Goal: Task Accomplishment & Management: Complete application form

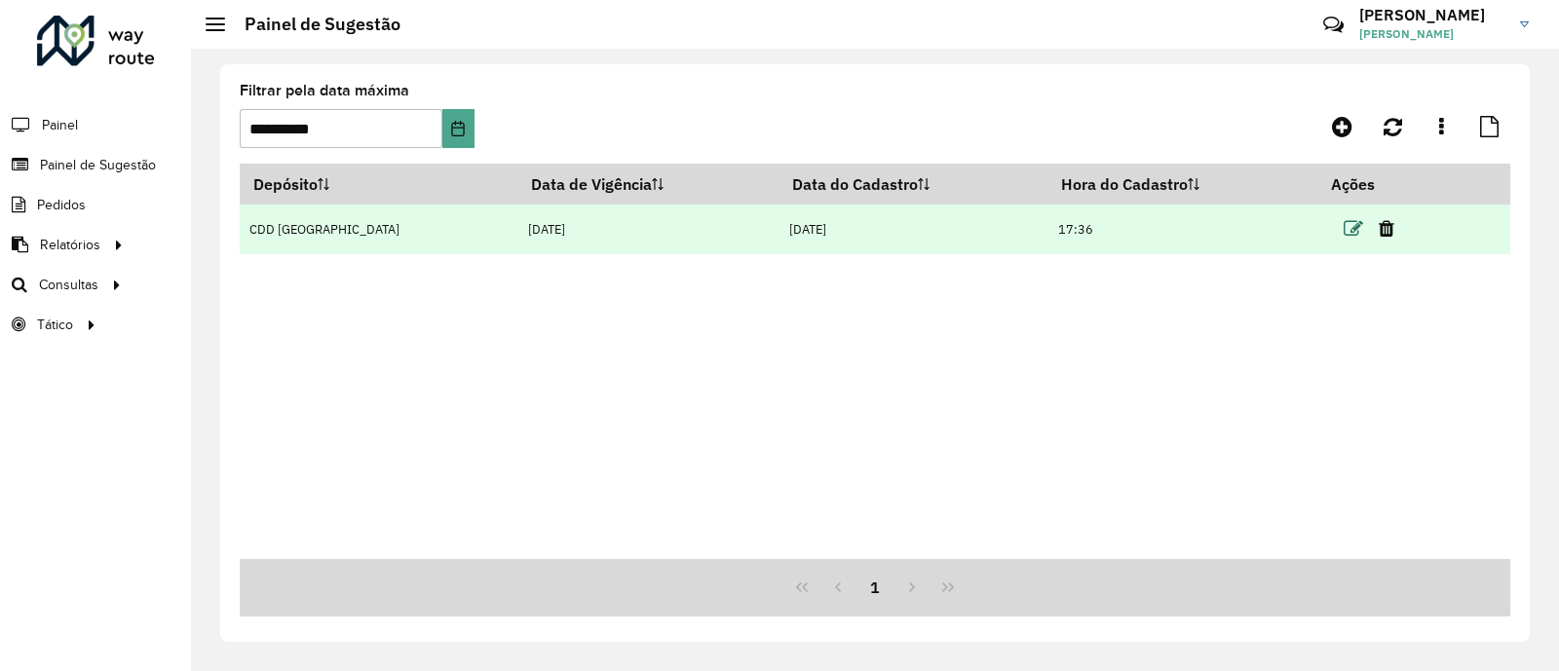
click at [1347, 226] on icon at bounding box center [1353, 228] width 19 height 19
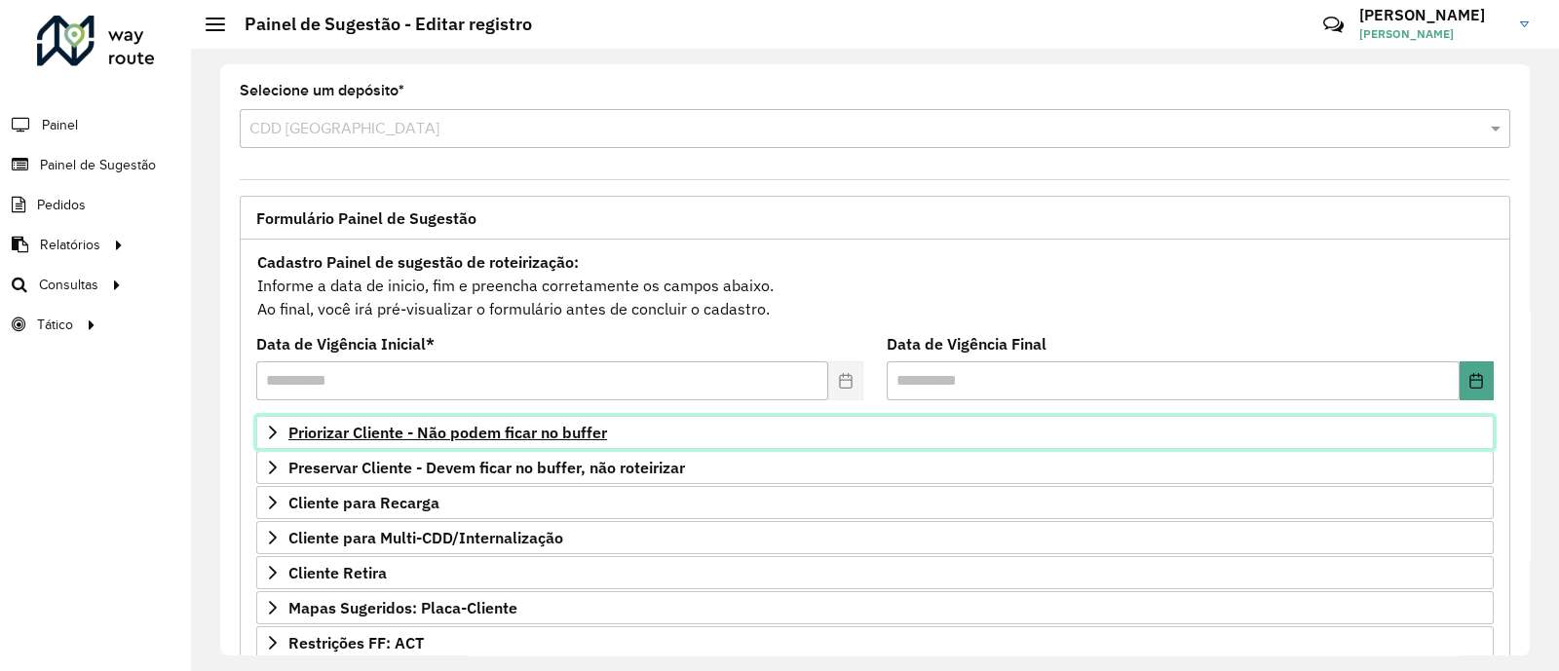
click at [511, 431] on span "Priorizar Cliente - Não podem ficar no buffer" at bounding box center [447, 433] width 319 height 16
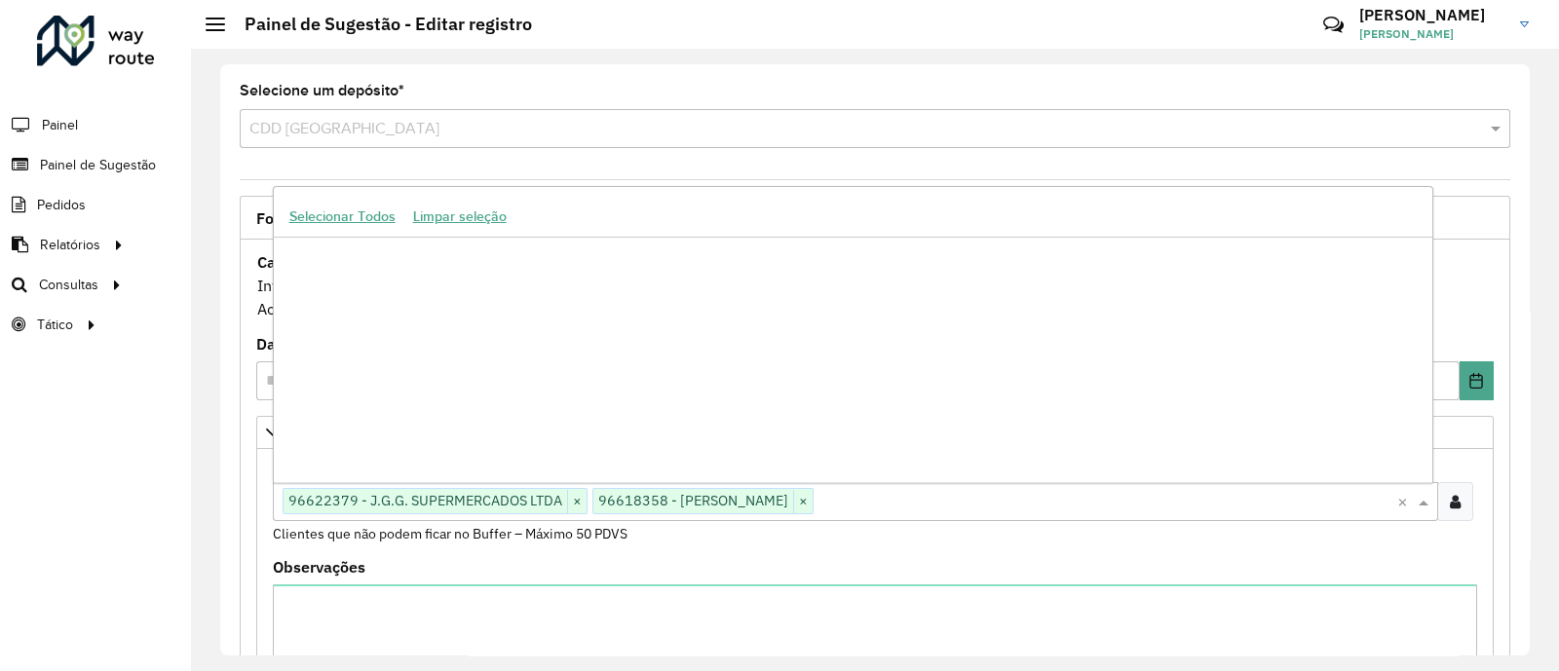
click at [994, 503] on input "text" at bounding box center [1106, 502] width 584 height 23
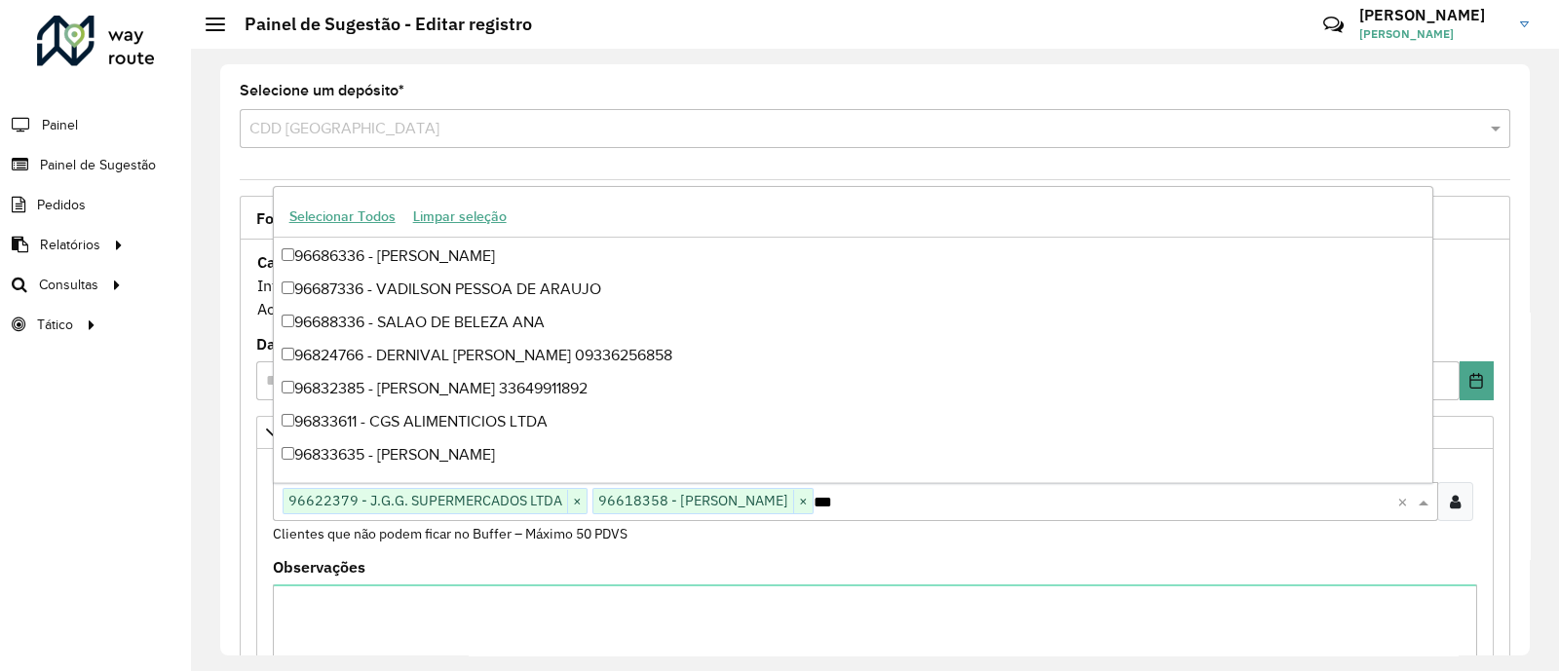
scroll to position [263, 0]
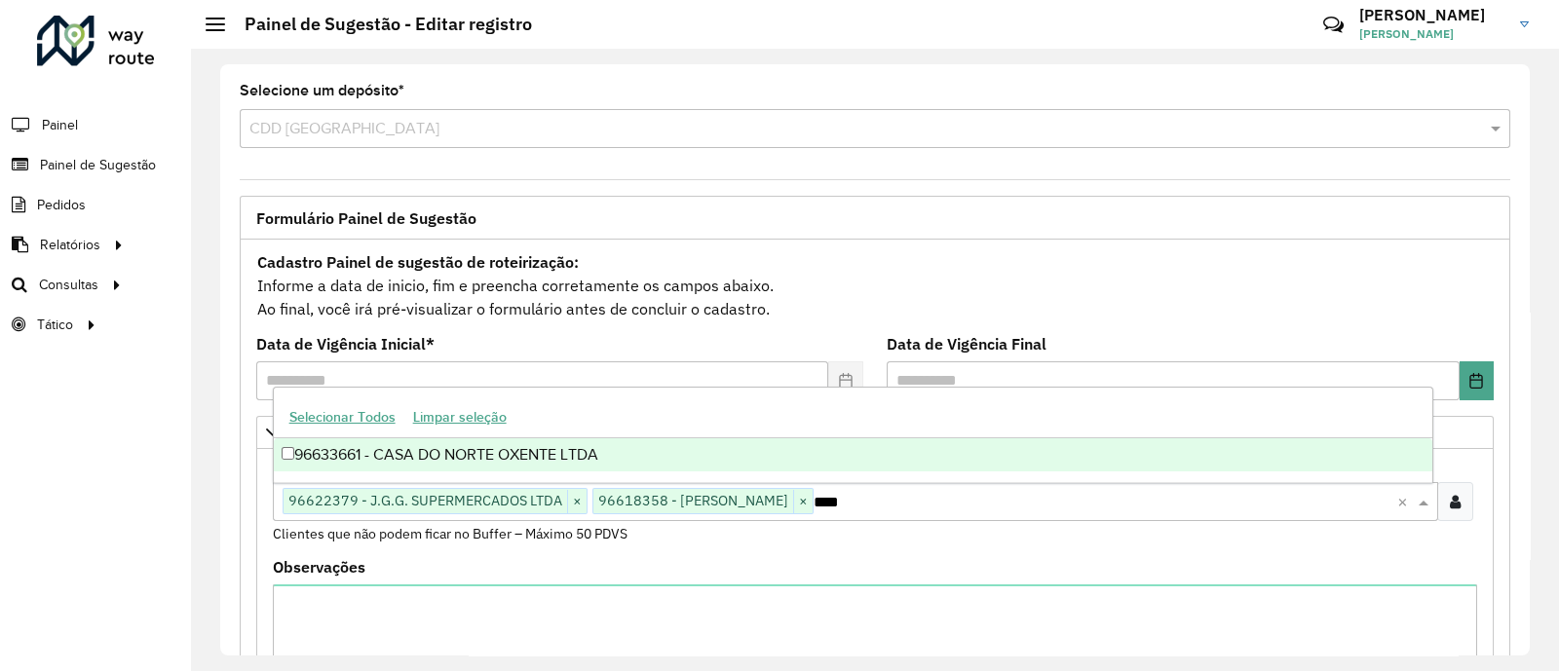
type input "*****"
click at [536, 446] on div "96633661 - CASA DO NORTE OXENTE LTDA" at bounding box center [853, 454] width 1159 height 33
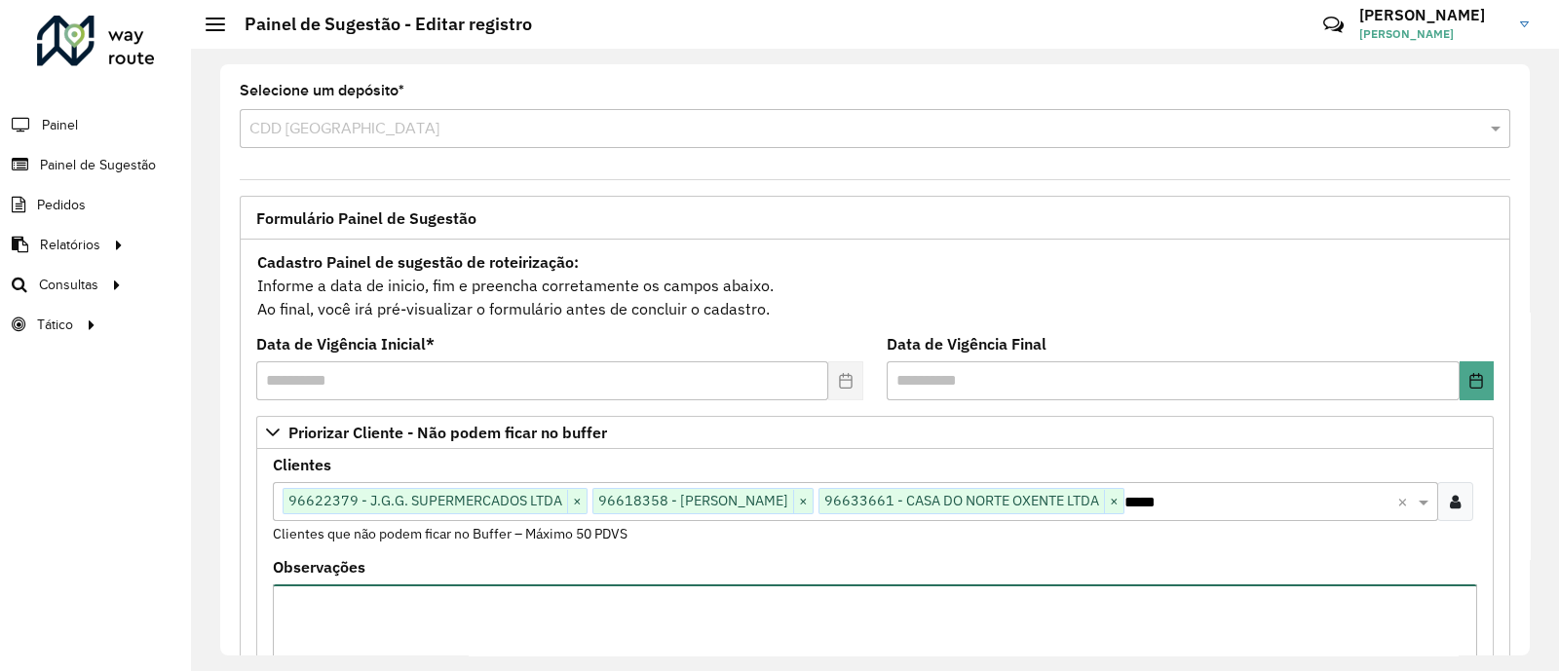
click at [544, 639] on textarea "Observações" at bounding box center [875, 667] width 1204 height 165
type textarea "**********"
click at [1320, 282] on div "Cadastro Painel de sugestão de roteirização: Informe a data de inicio, fim e pr…" at bounding box center [874, 285] width 1237 height 72
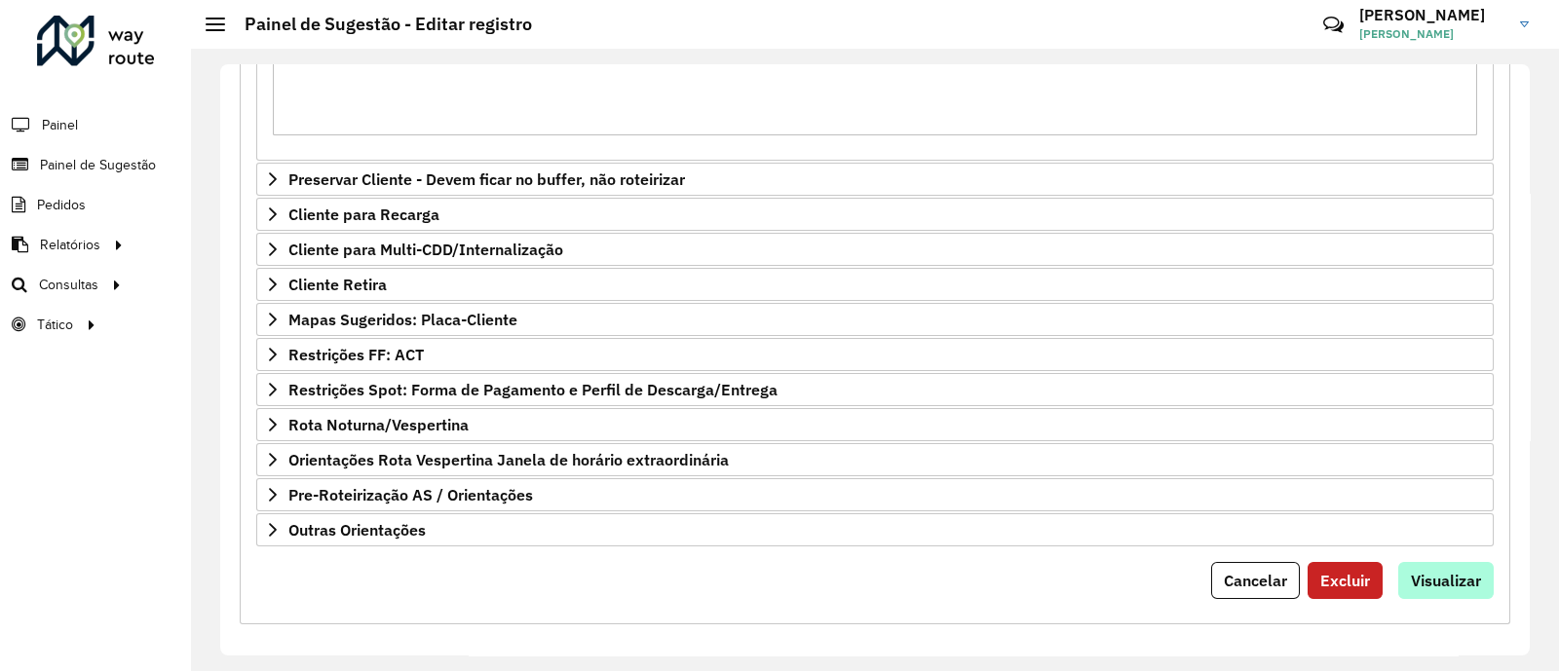
scroll to position [621, 0]
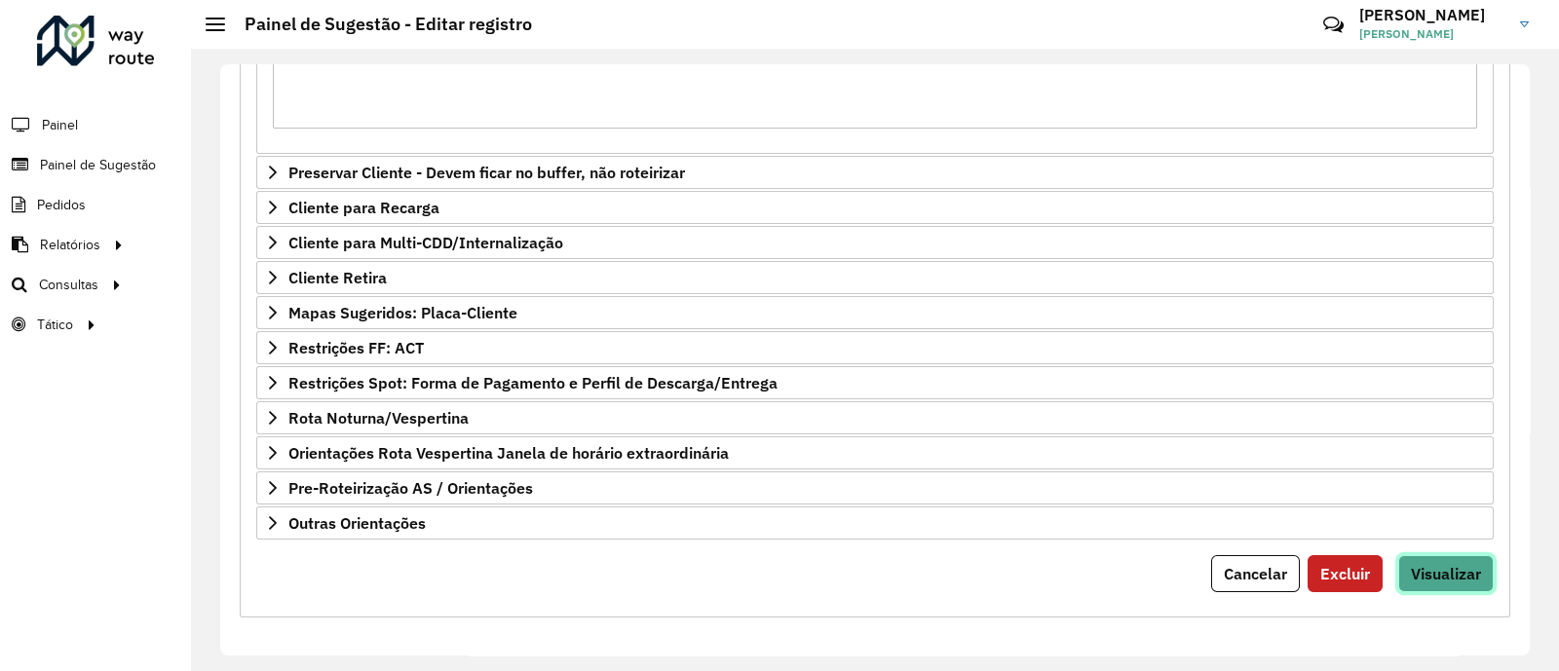
click at [1457, 579] on button "Visualizar" at bounding box center [1445, 573] width 95 height 37
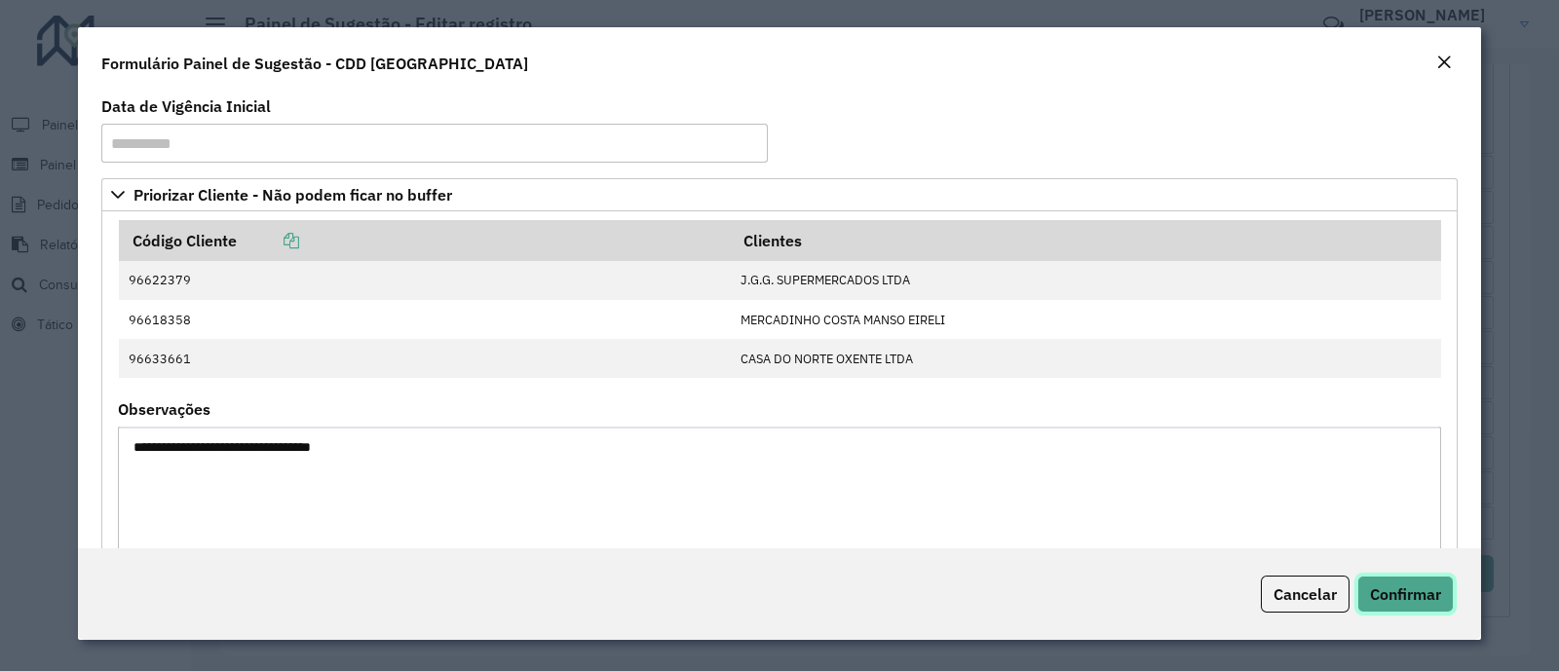
click at [1391, 589] on span "Confirmar" at bounding box center [1405, 594] width 71 height 19
